Goal: Contribute content: Add original content to the website for others to see

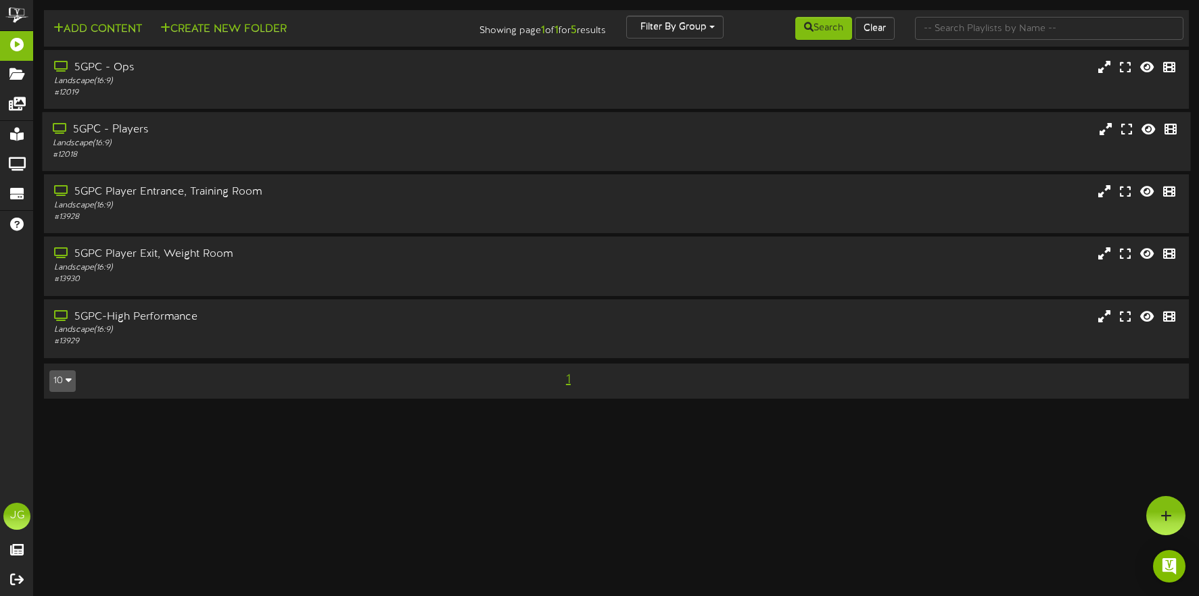
click at [151, 151] on div "# 12018" at bounding box center [282, 154] width 458 height 11
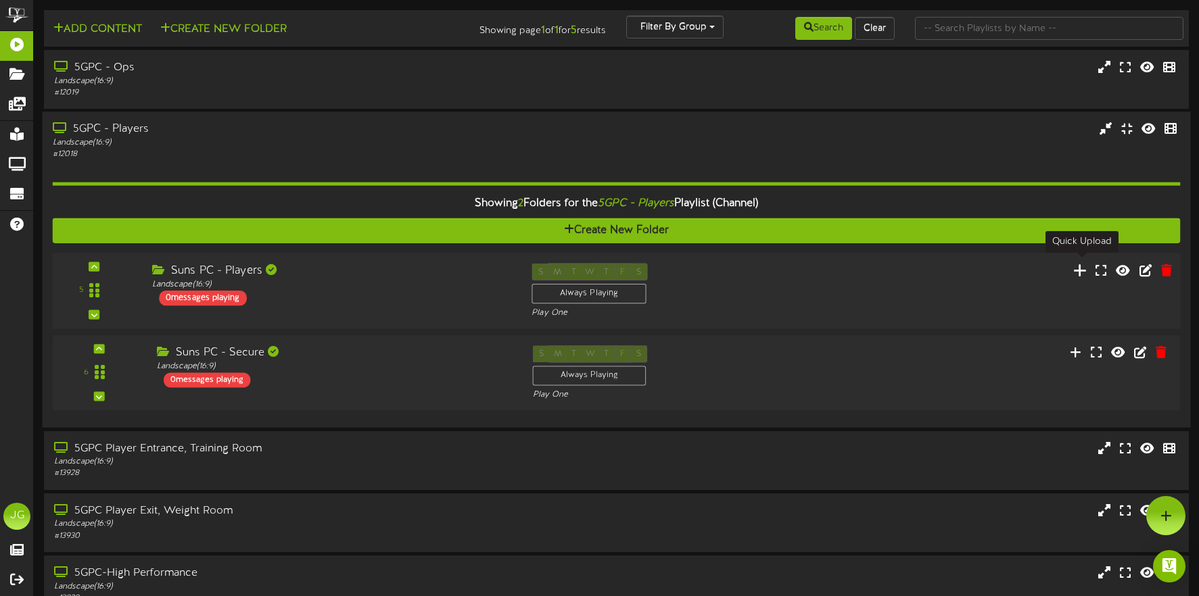
click at [1084, 267] on icon at bounding box center [1080, 269] width 14 height 15
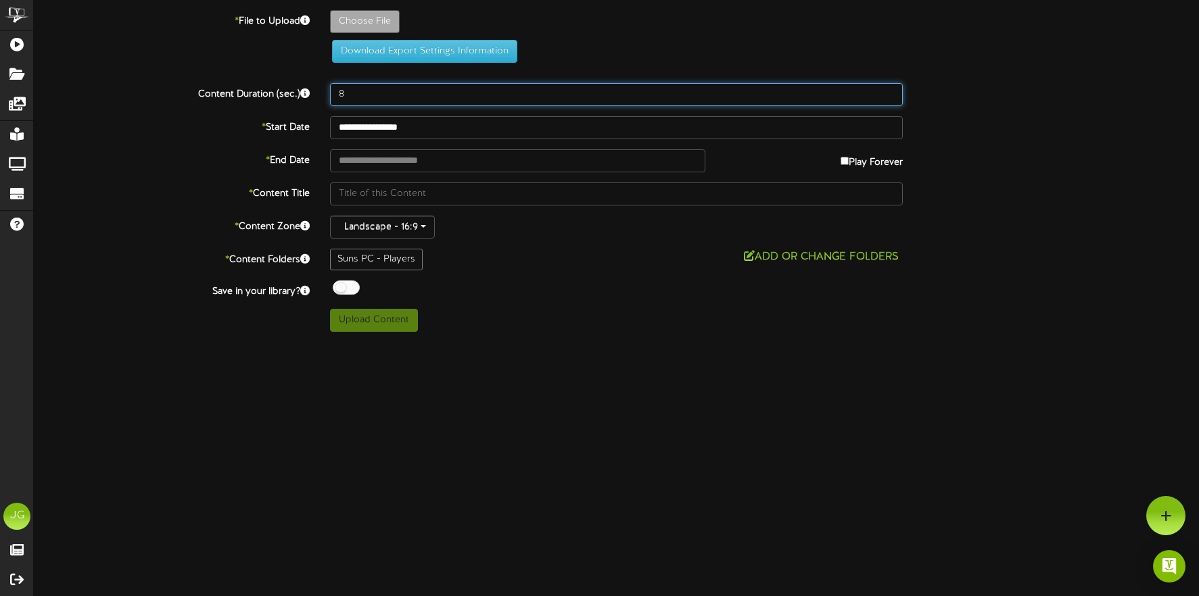
click at [424, 98] on input "8" at bounding box center [616, 94] width 573 height 23
type input "10"
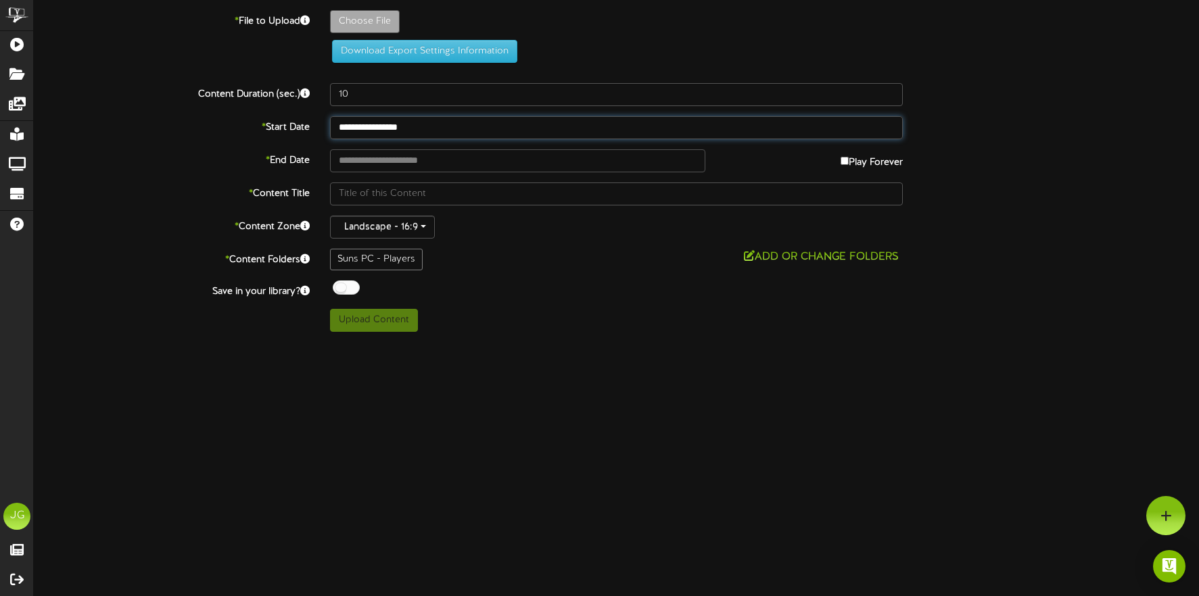
click at [386, 130] on input "**********" at bounding box center [616, 127] width 573 height 23
click at [392, 164] on input "**********" at bounding box center [517, 160] width 374 height 23
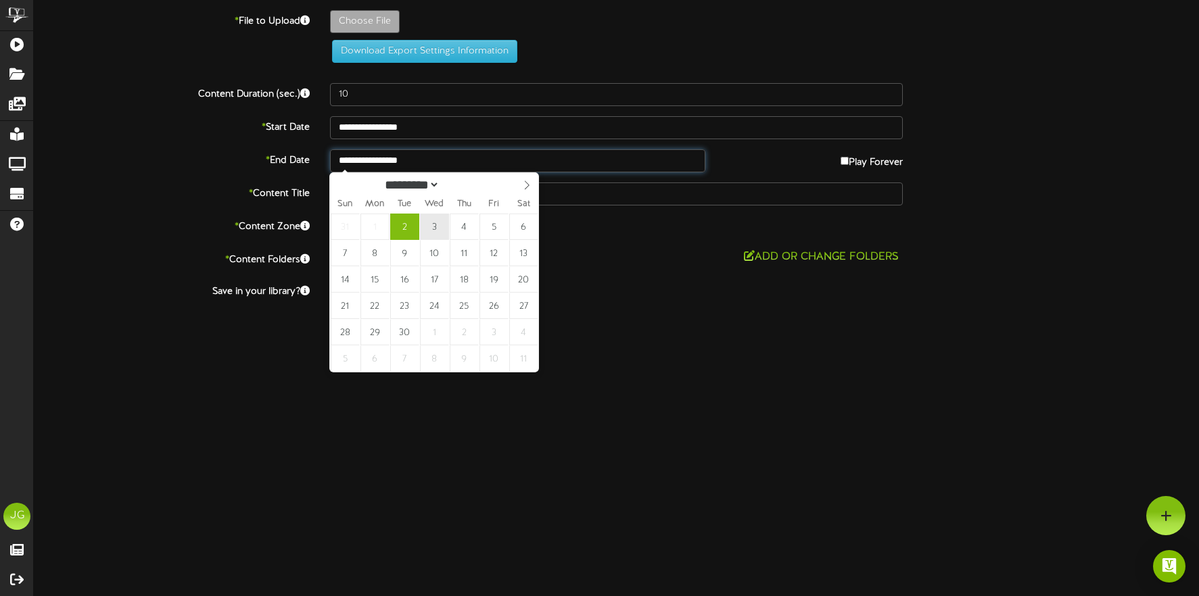
type input "**********"
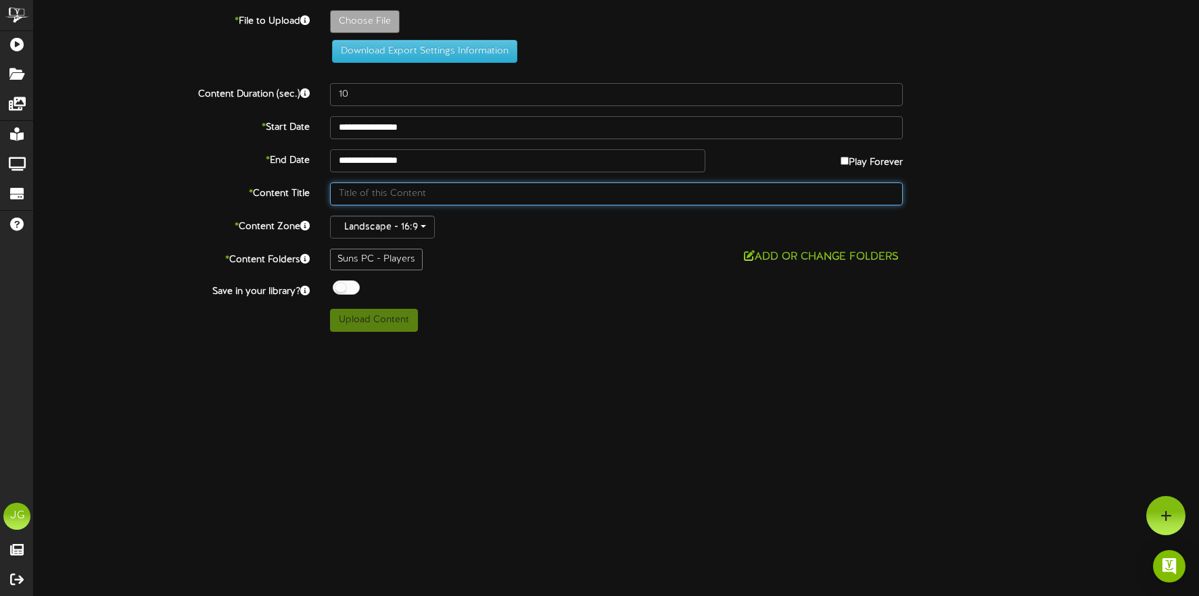
click at [441, 195] on input "text" at bounding box center [616, 194] width 573 height 23
type input "[DATE] Workouts"
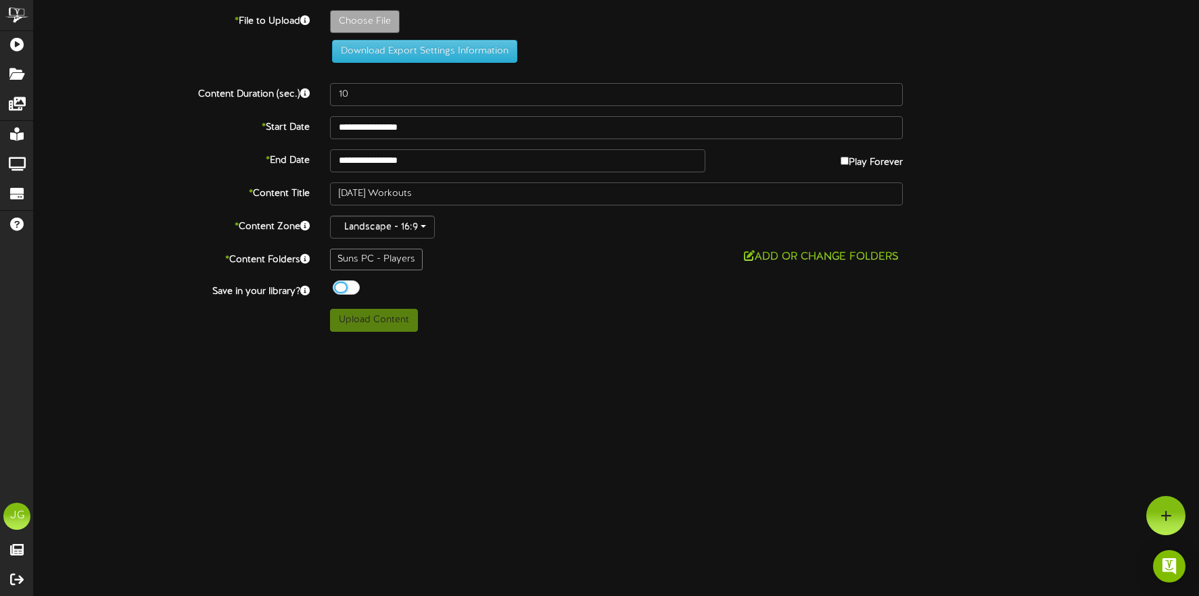
click at [550, 291] on div "Off On" at bounding box center [616, 290] width 573 height 18
type input "**********"
type input "GYMSCHEDULE9-2FINAL"
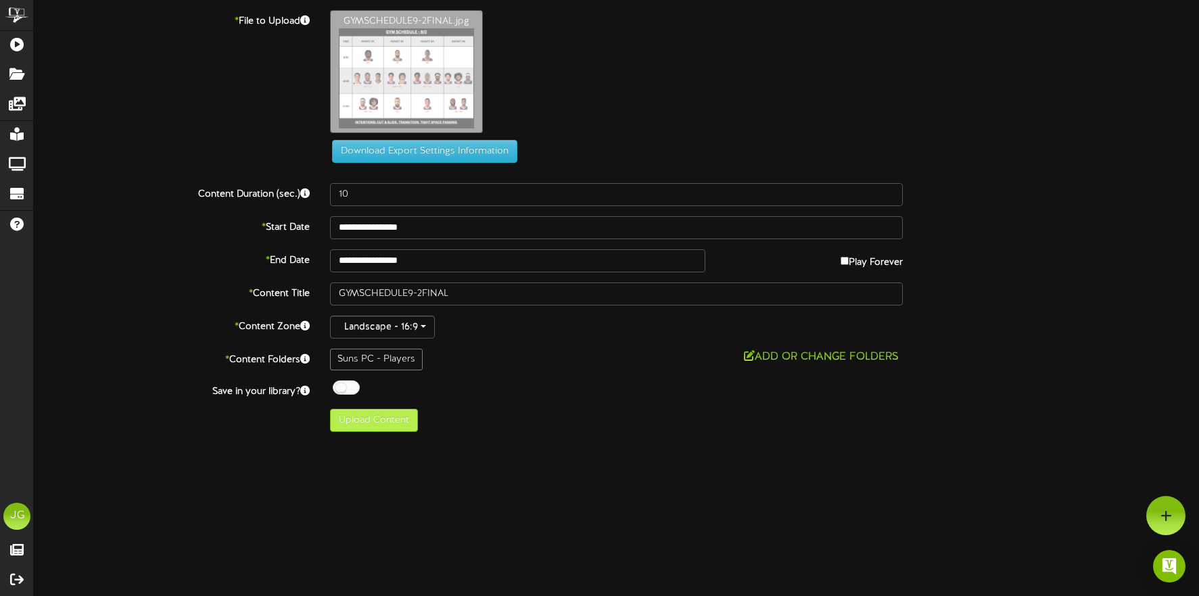
click at [391, 421] on button "Upload Content" at bounding box center [374, 420] width 88 height 23
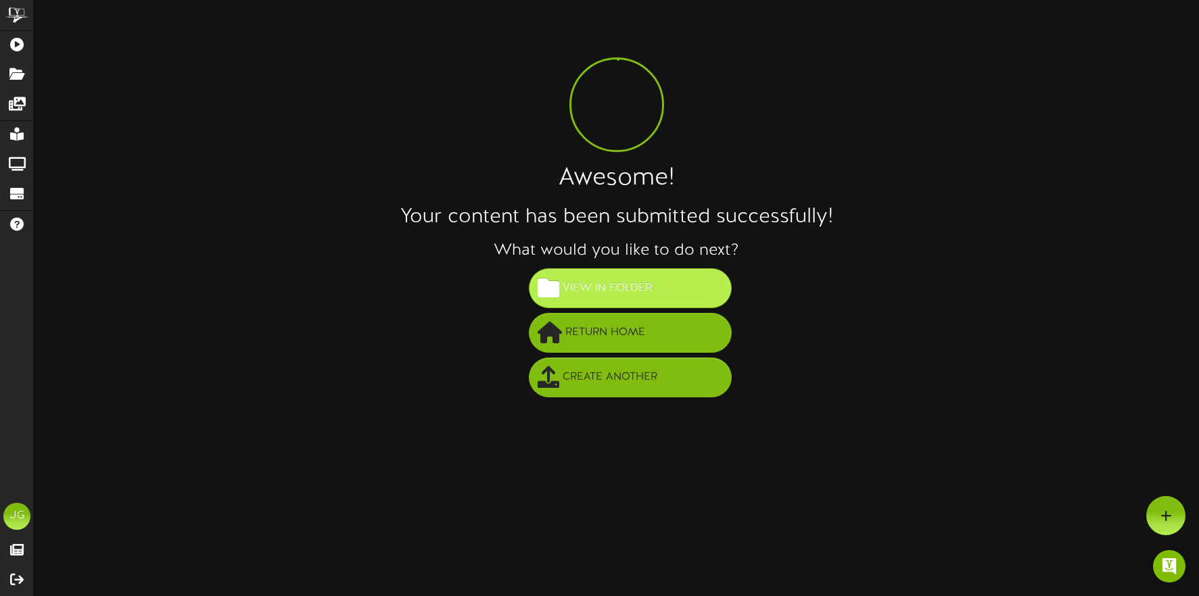
click at [592, 304] on button "View in Folder" at bounding box center [630, 288] width 203 height 40
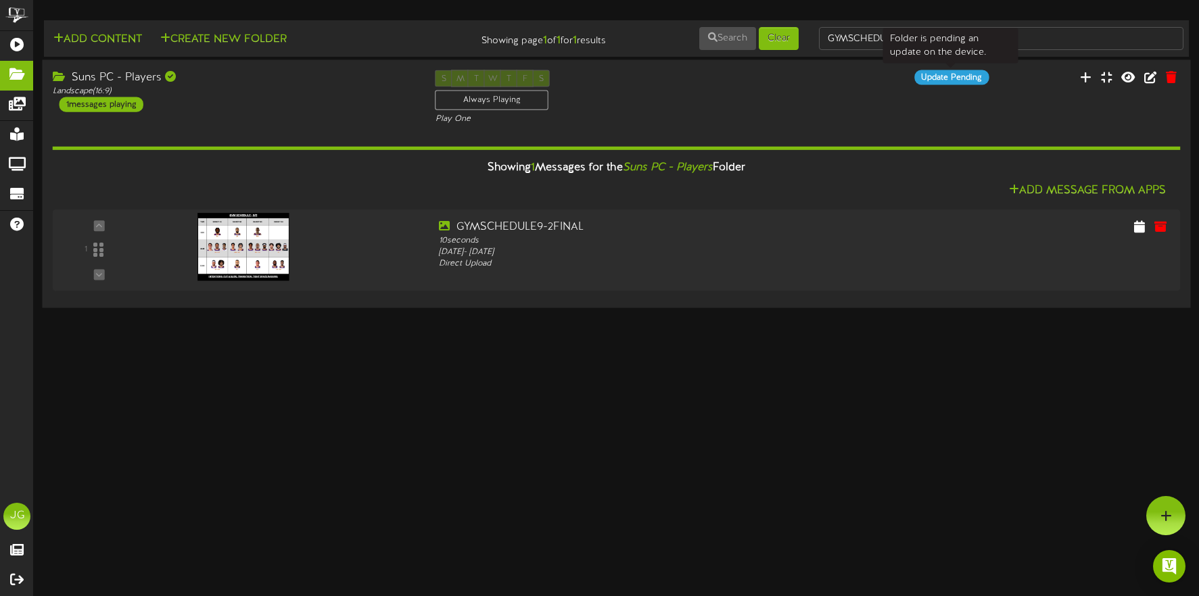
click at [948, 81] on div "Update Pending" at bounding box center [951, 77] width 74 height 15
click at [1119, 74] on button at bounding box center [1127, 78] width 24 height 21
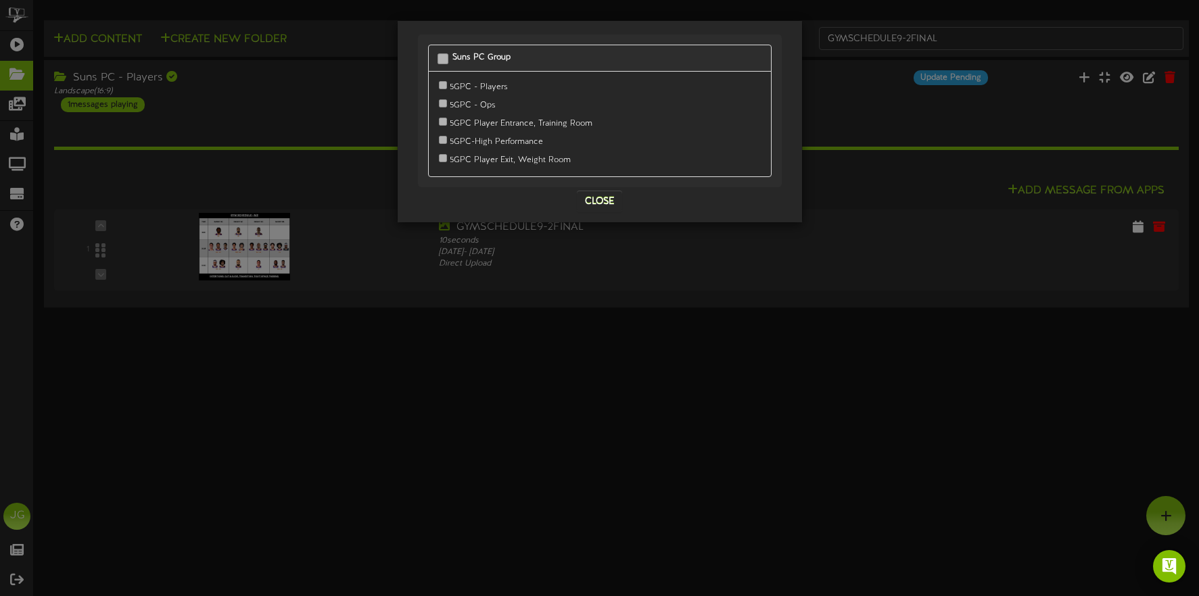
click at [586, 197] on button "Close" at bounding box center [599, 202] width 45 height 22
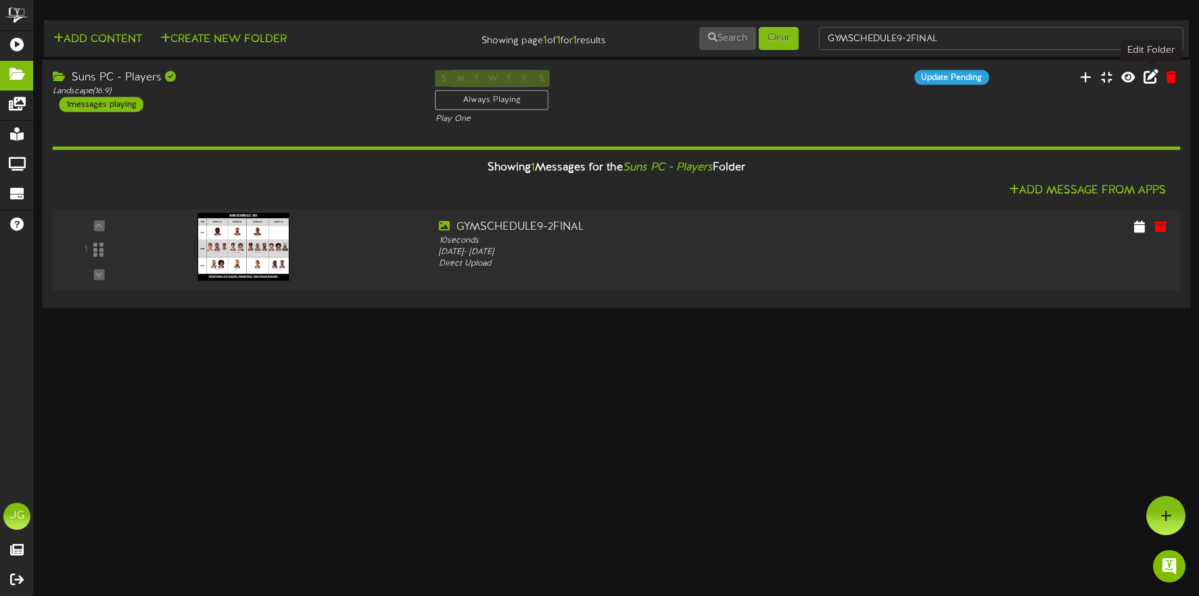
click at [1153, 81] on icon at bounding box center [1149, 76] width 15 height 15
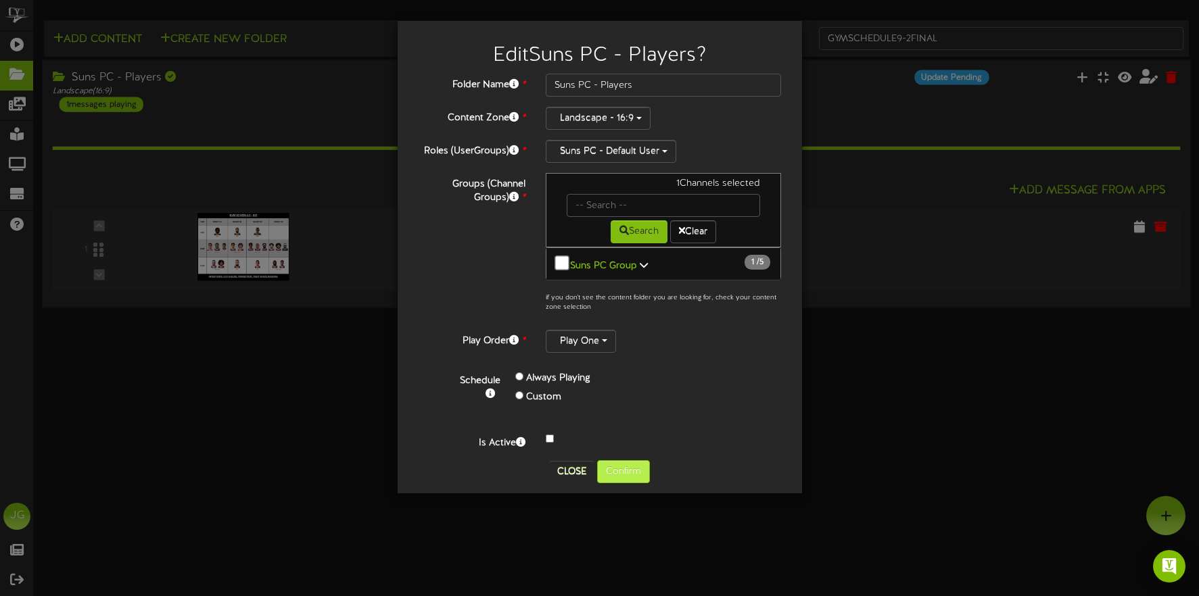
click at [621, 474] on button "Confirm" at bounding box center [623, 471] width 53 height 23
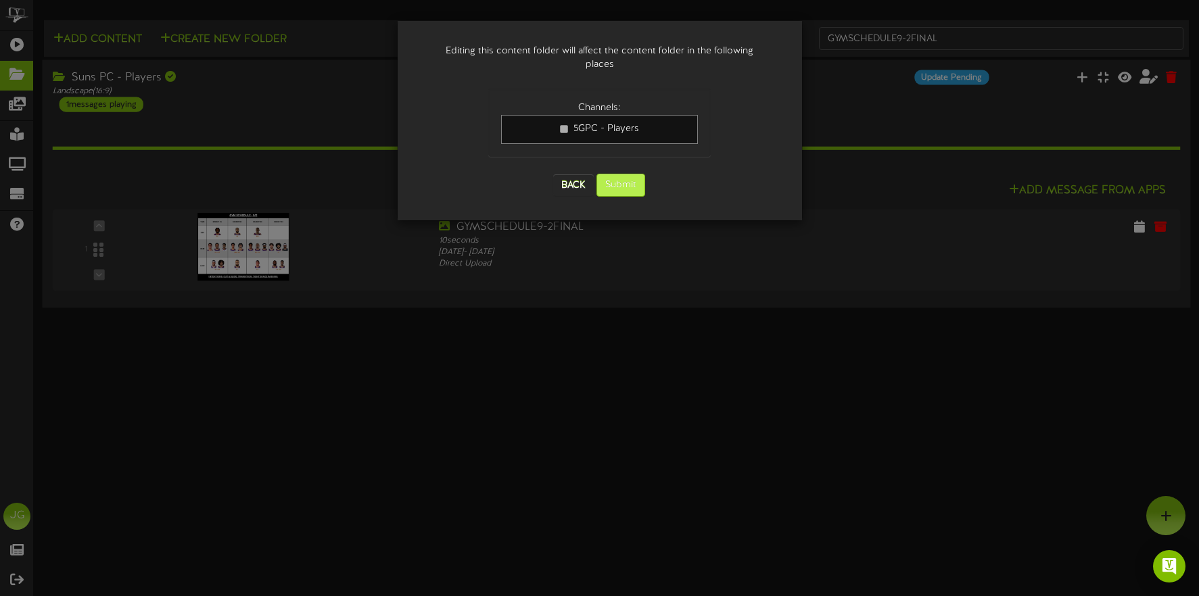
click at [617, 174] on button "Submit" at bounding box center [620, 185] width 49 height 23
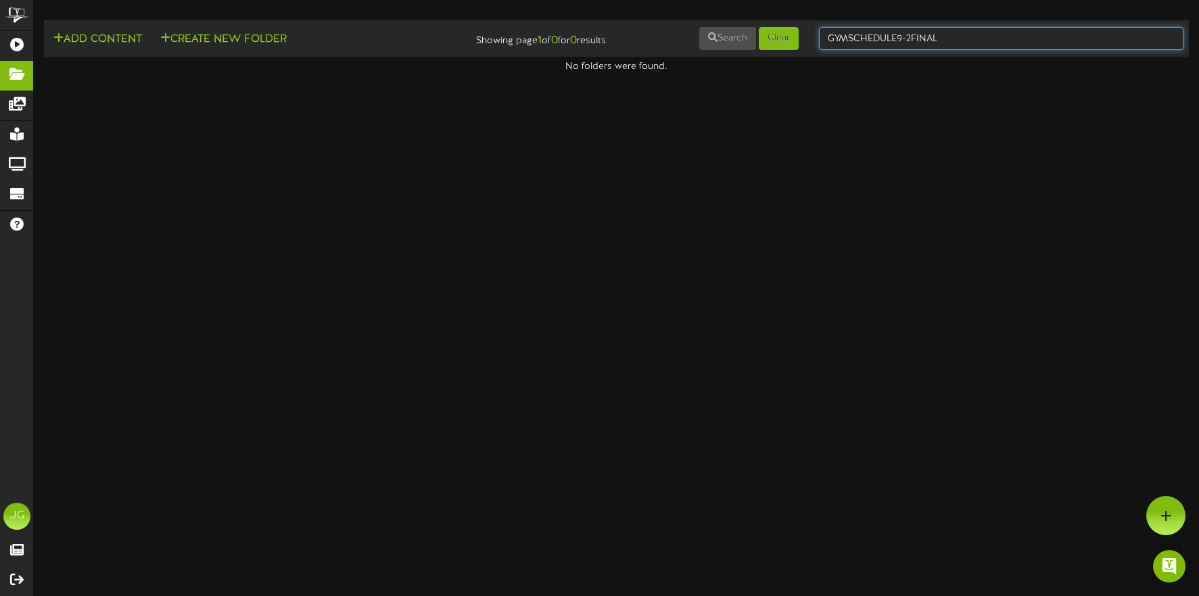
click at [895, 37] on input "GYMSCHEDULE9-2FINAL" at bounding box center [1001, 38] width 364 height 23
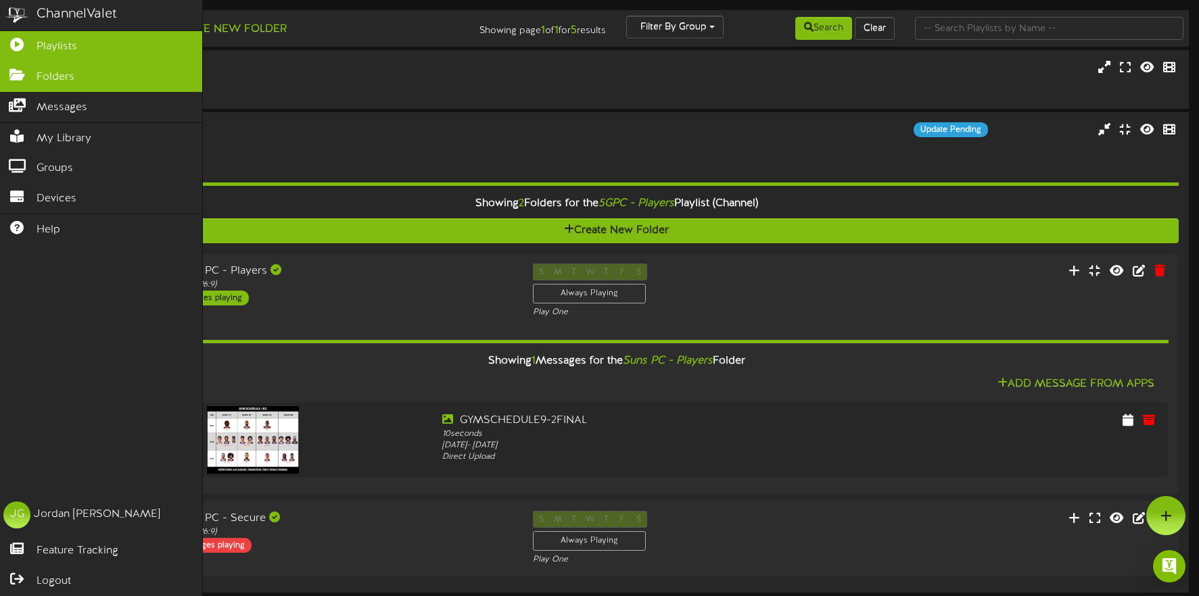
click at [18, 70] on icon at bounding box center [17, 73] width 34 height 10
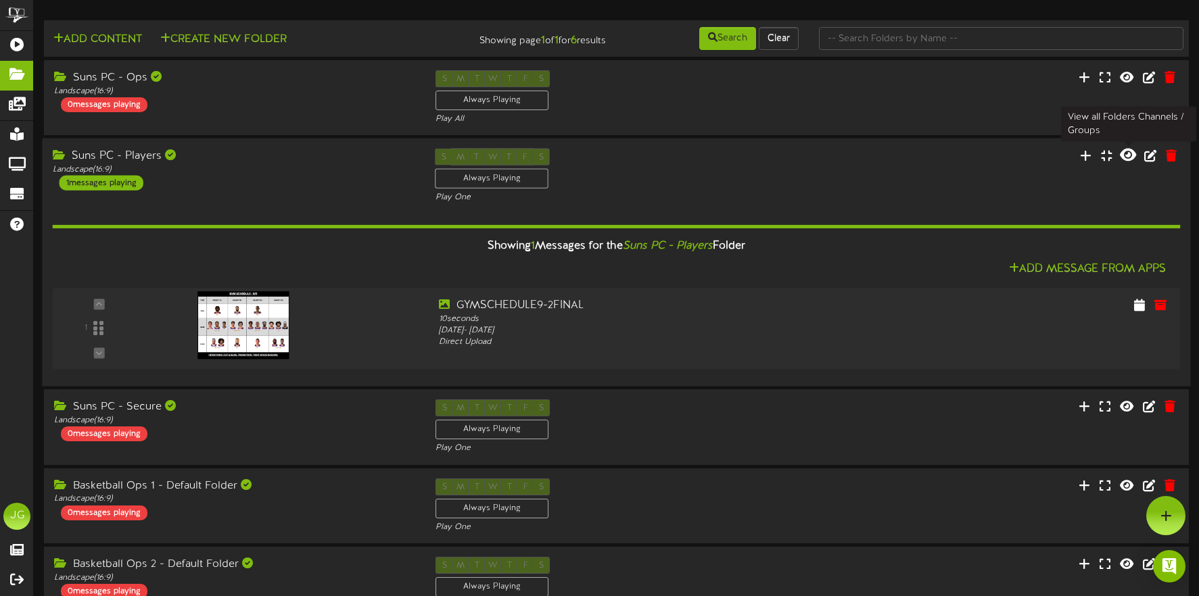
click at [1124, 156] on icon at bounding box center [1127, 154] width 16 height 15
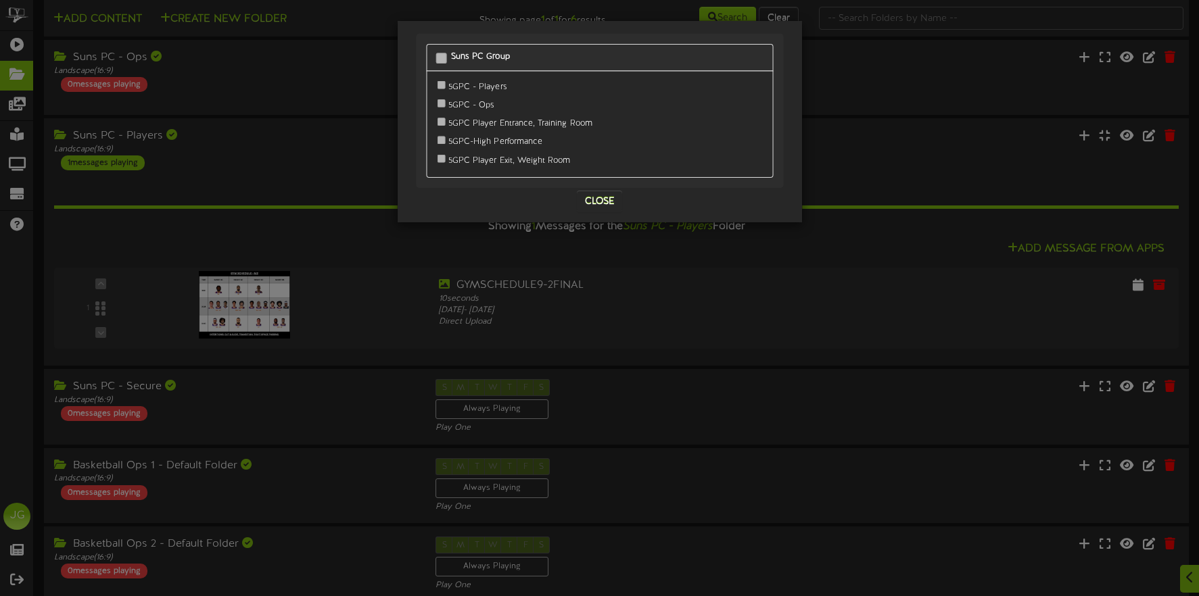
scroll to position [22, 0]
click at [585, 191] on button "Close" at bounding box center [599, 202] width 45 height 22
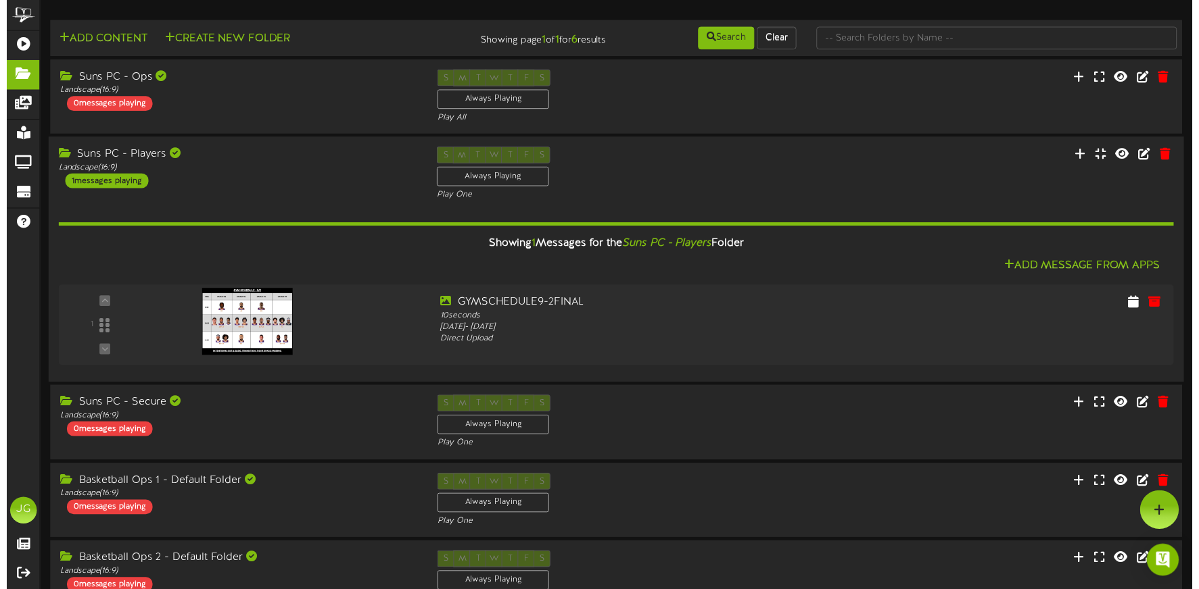
scroll to position [0, 0]
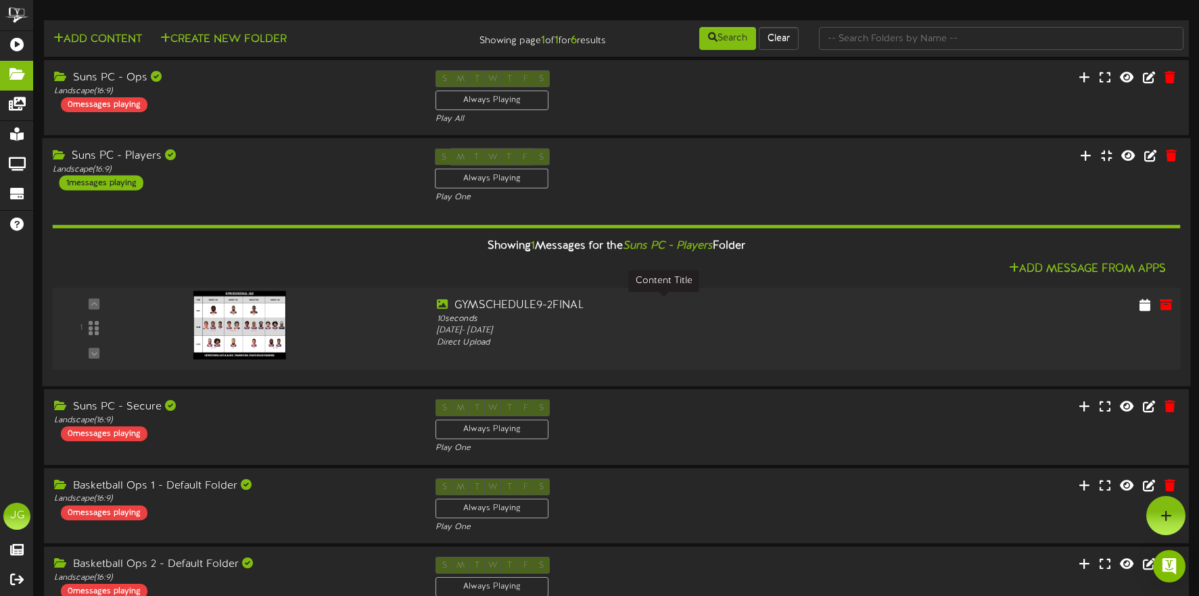
click at [561, 314] on div "10 seconds" at bounding box center [664, 319] width 454 height 11
click at [675, 245] on icon "Suns PC - Players" at bounding box center [668, 246] width 90 height 12
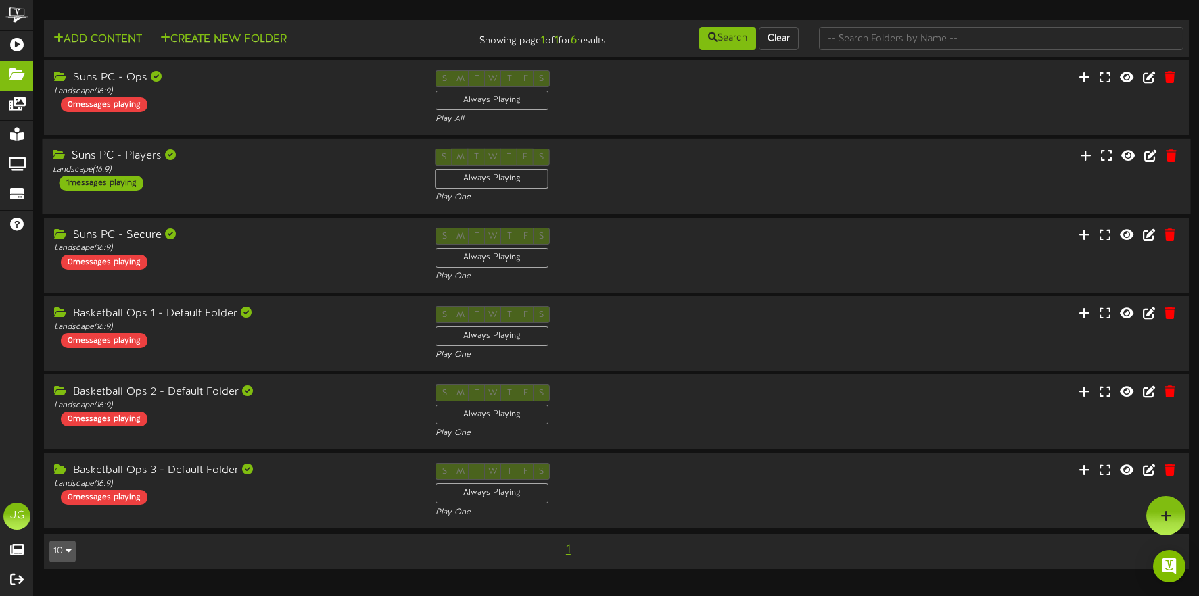
click at [668, 191] on div "S M T W T F S Always Playing Play One" at bounding box center [616, 176] width 383 height 55
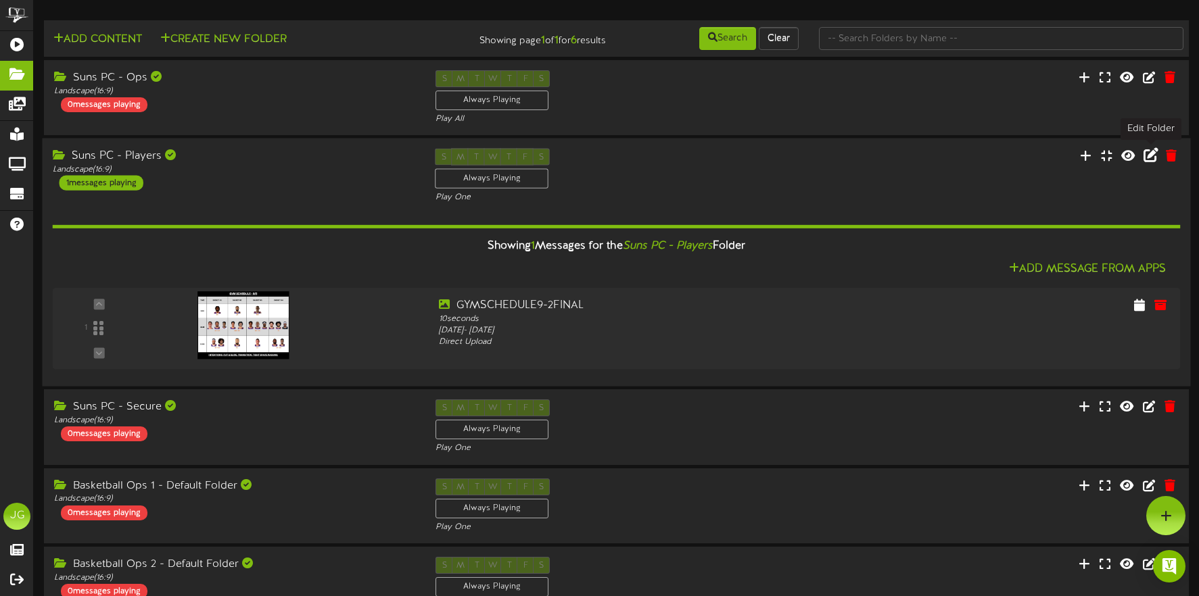
click at [1144, 155] on icon at bounding box center [1149, 154] width 15 height 15
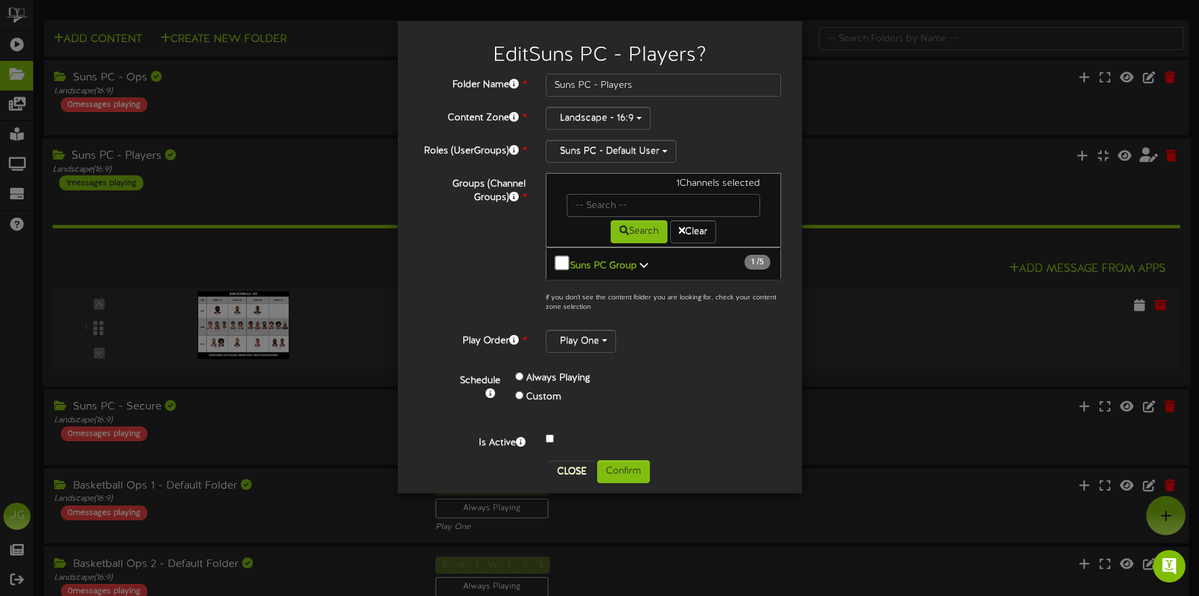
click at [577, 464] on button "Close" at bounding box center [571, 472] width 45 height 22
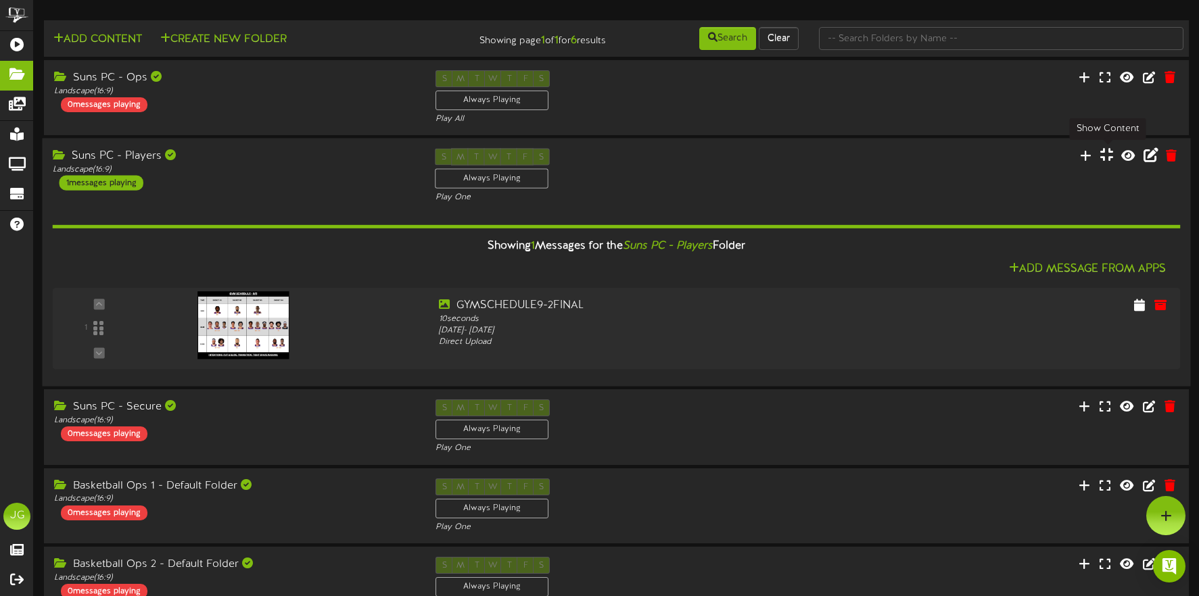
click at [1103, 153] on icon at bounding box center [1106, 154] width 13 height 15
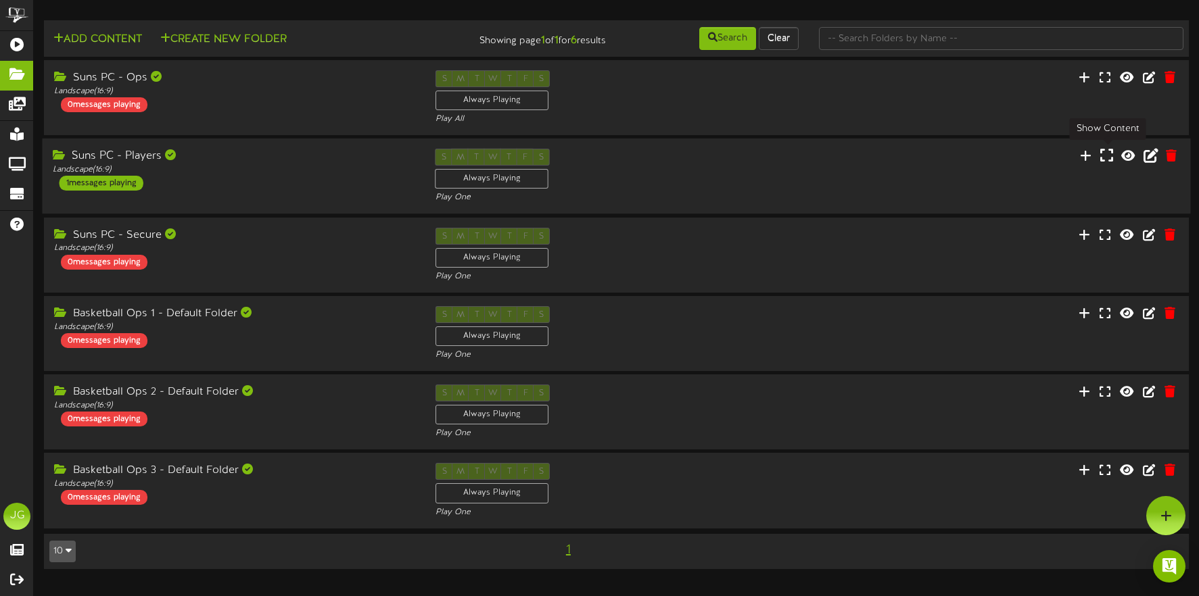
click at [1103, 153] on icon at bounding box center [1106, 155] width 13 height 15
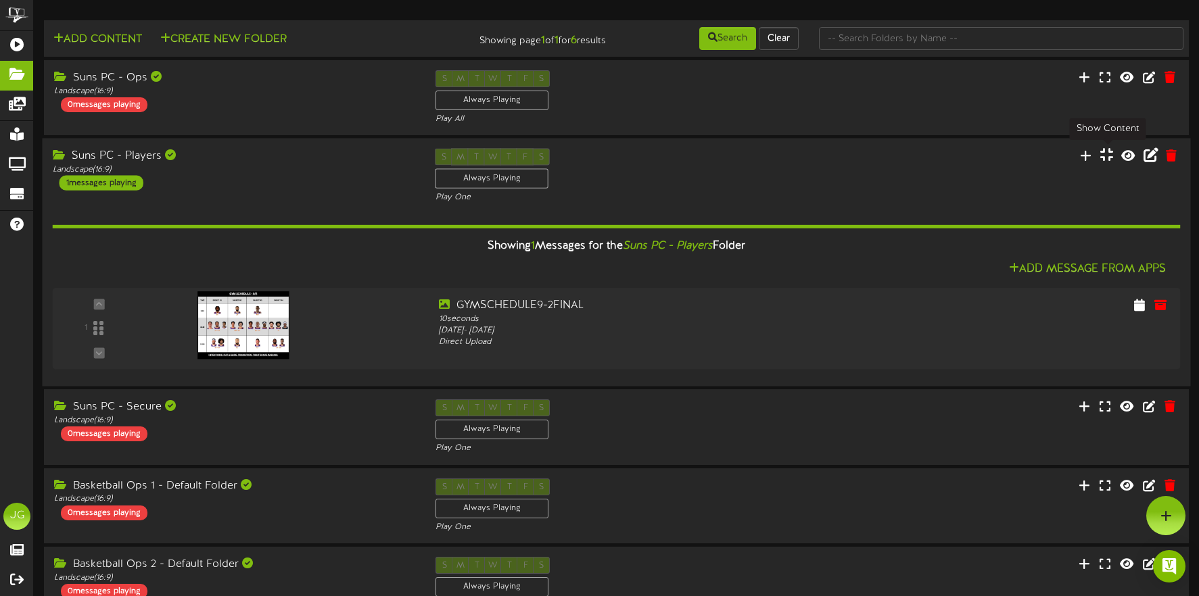
click at [1103, 153] on icon at bounding box center [1106, 154] width 13 height 15
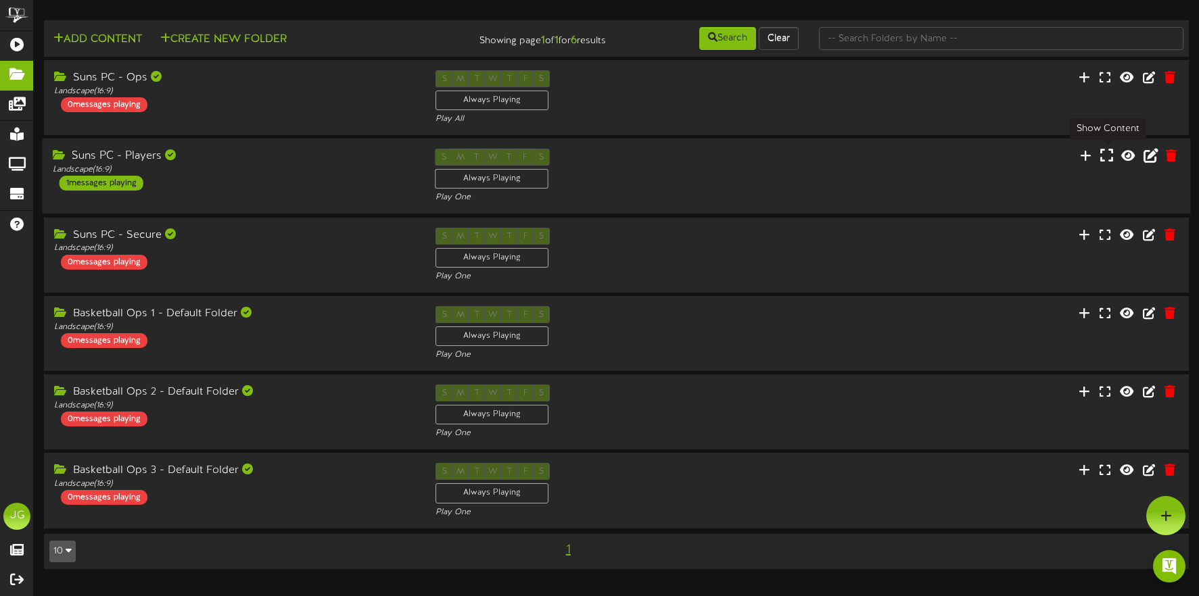
click at [1103, 153] on icon at bounding box center [1106, 155] width 13 height 15
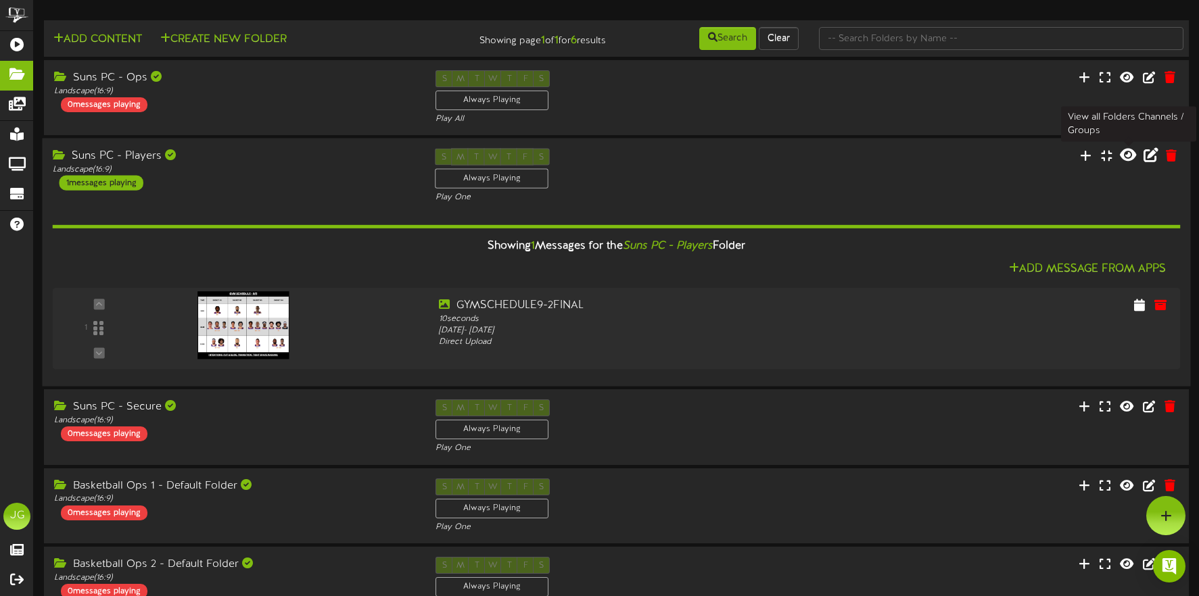
click at [1125, 154] on icon at bounding box center [1127, 154] width 16 height 15
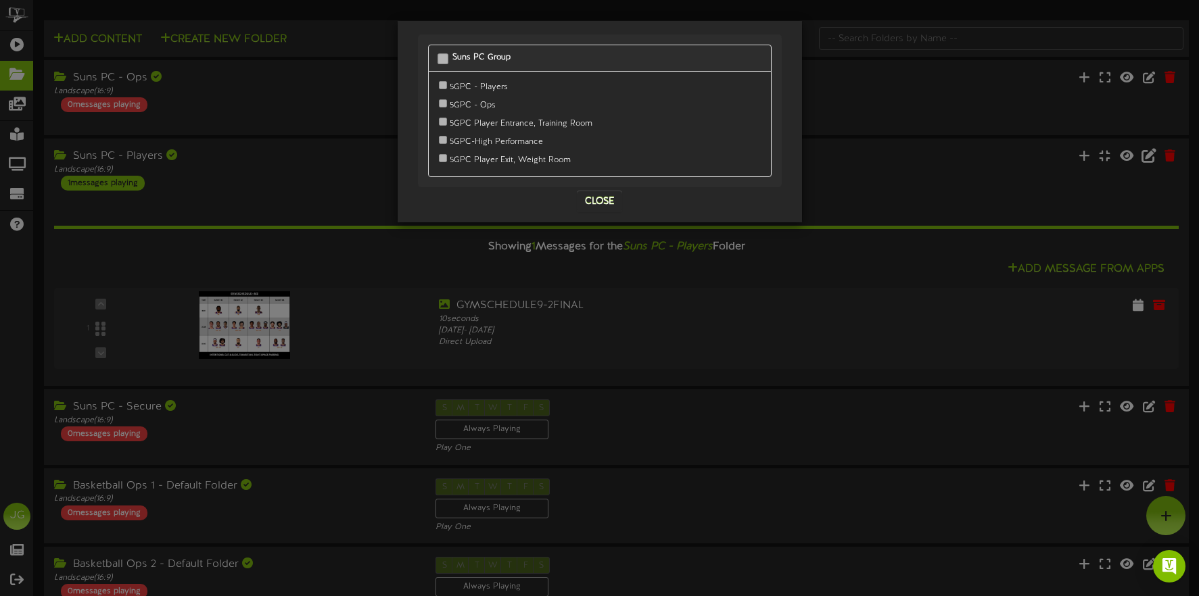
click at [593, 193] on button "Close" at bounding box center [599, 202] width 45 height 22
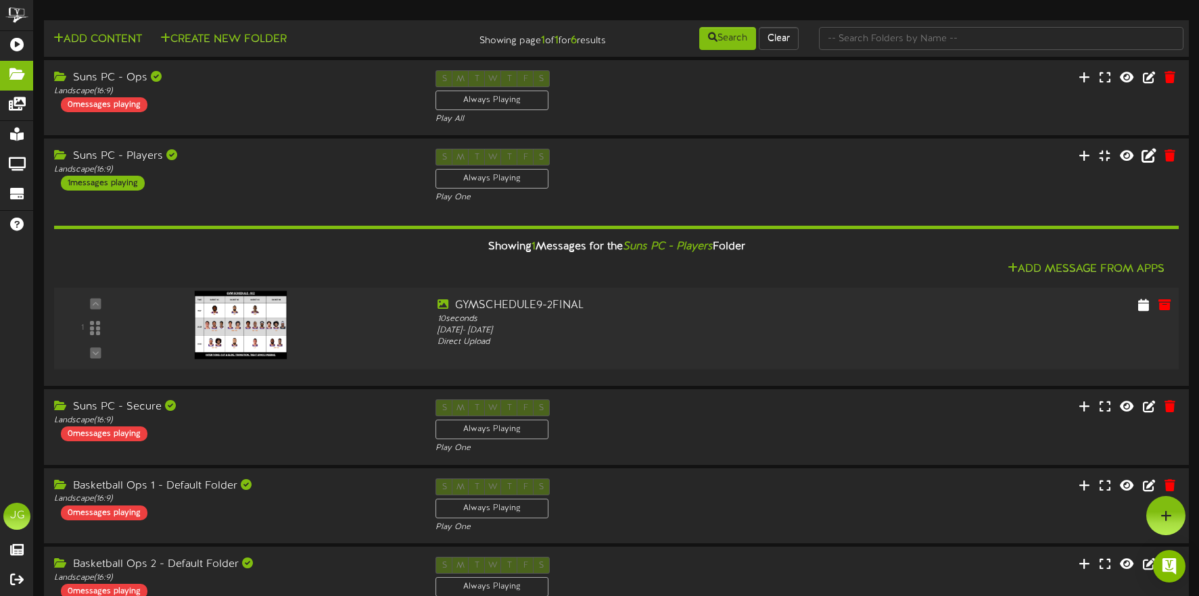
click at [95, 331] on div "1" at bounding box center [96, 329] width 74 height 62
click at [1167, 312] on icon at bounding box center [1164, 304] width 15 height 15
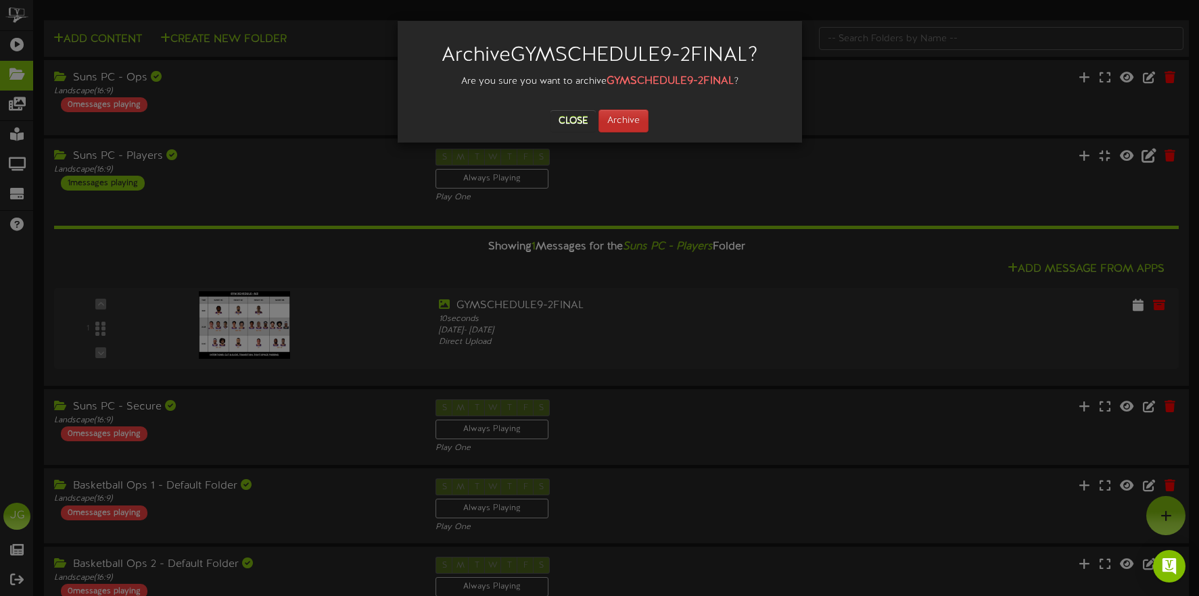
click at [633, 122] on button "Archive" at bounding box center [623, 121] width 50 height 23
